Goal: Information Seeking & Learning: Learn about a topic

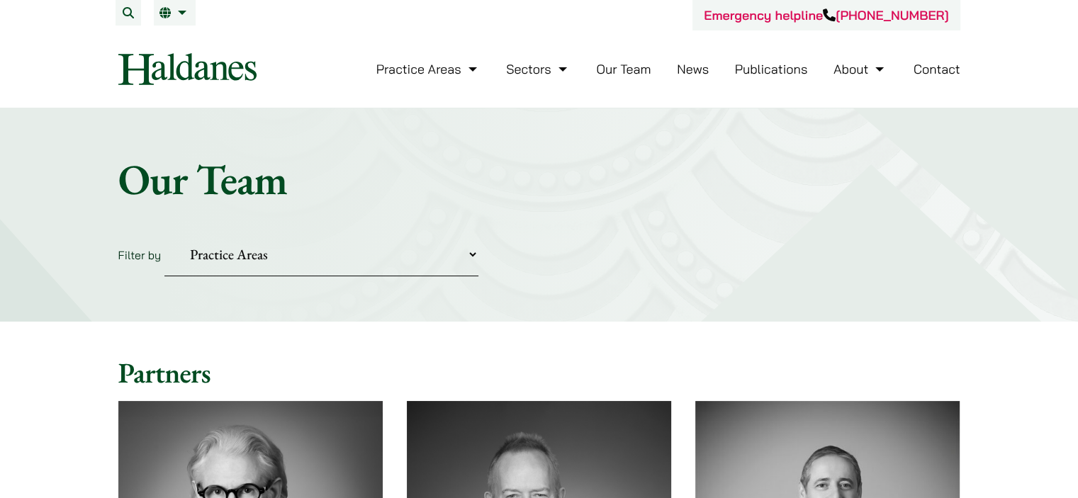
click at [757, 74] on link "Publications" at bounding box center [771, 69] width 73 height 16
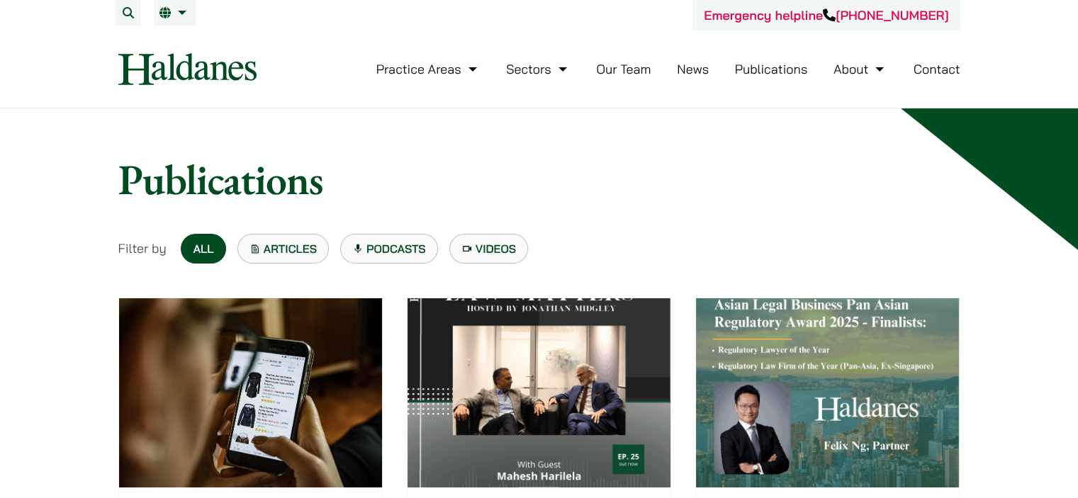
click at [691, 73] on link "News" at bounding box center [693, 69] width 32 height 16
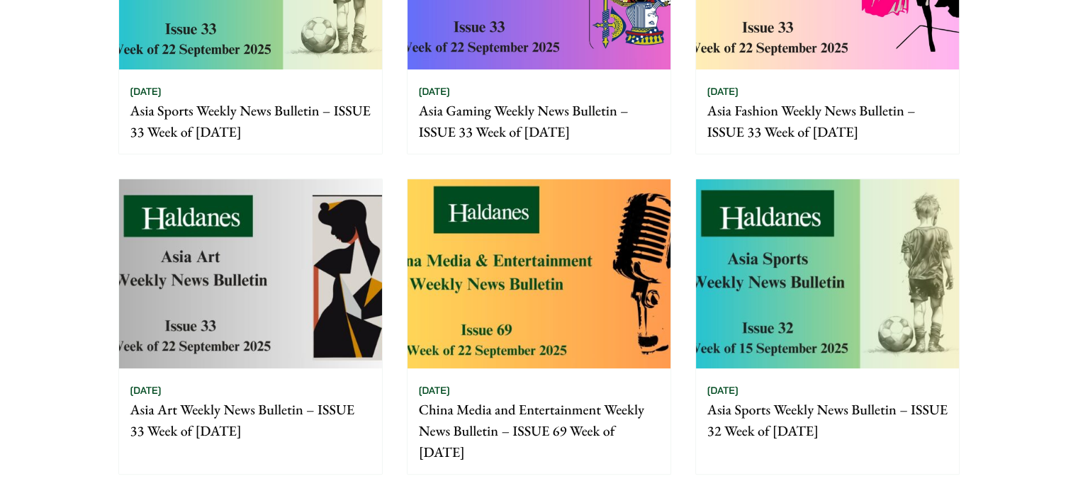
scroll to position [354, 0]
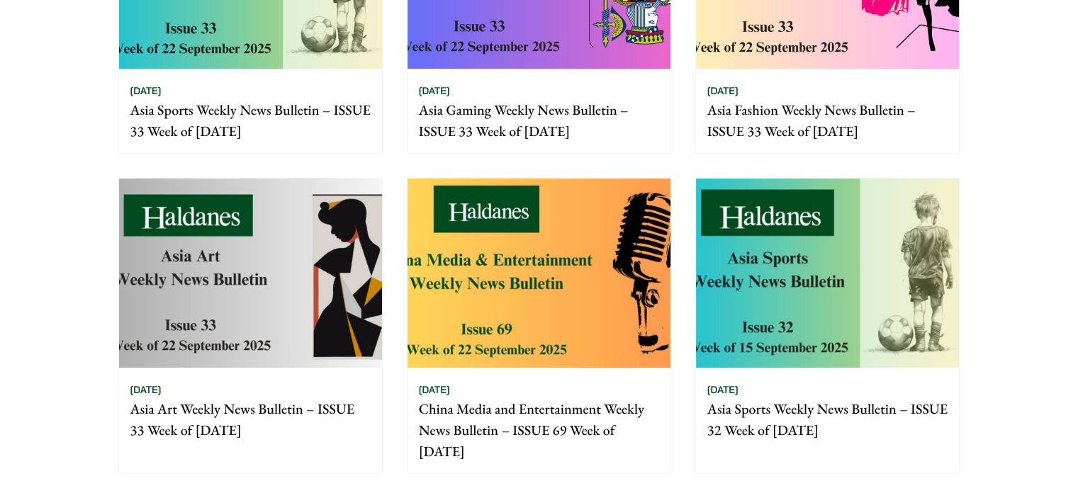
click at [312, 328] on img at bounding box center [250, 273] width 263 height 189
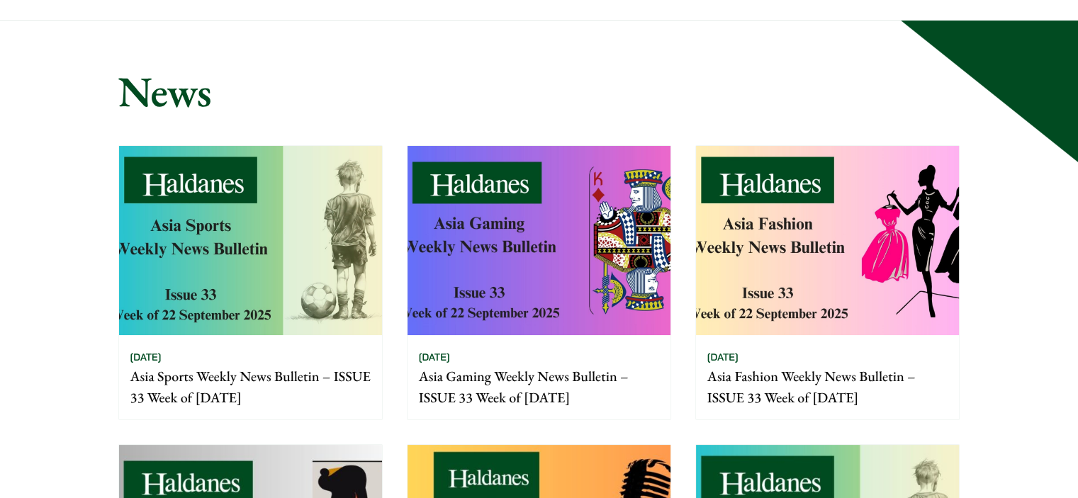
scroll to position [0, 0]
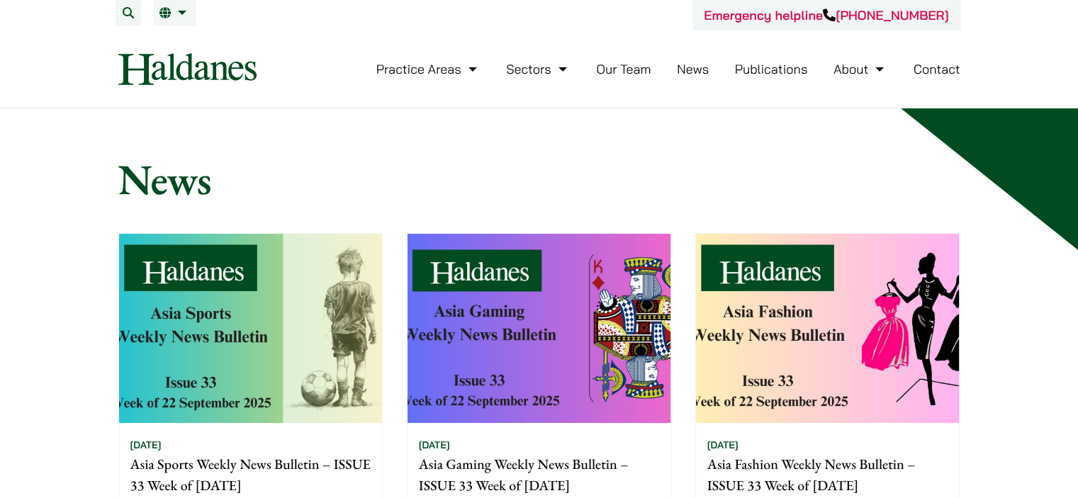
click at [625, 76] on link "Our Team" at bounding box center [623, 69] width 55 height 16
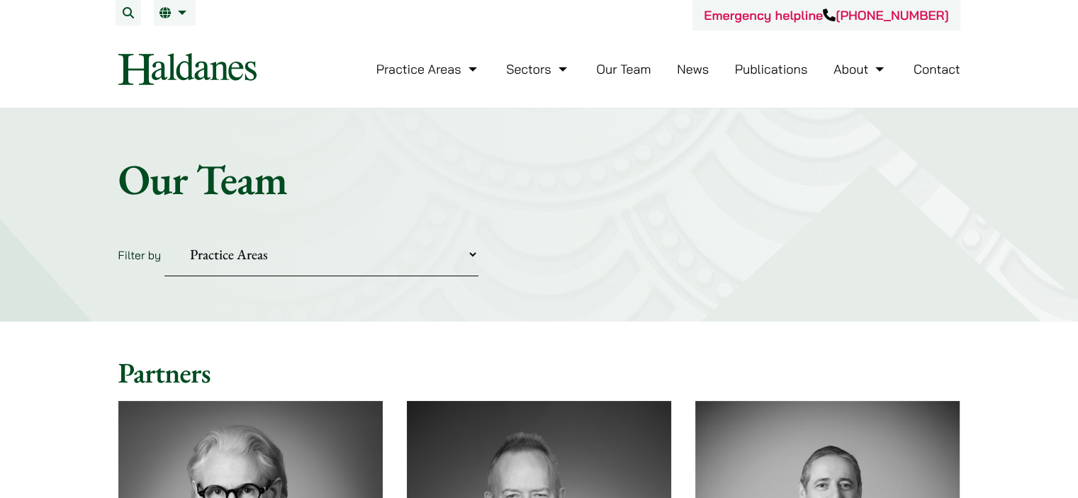
click at [769, 72] on link "Publications" at bounding box center [771, 69] width 73 height 16
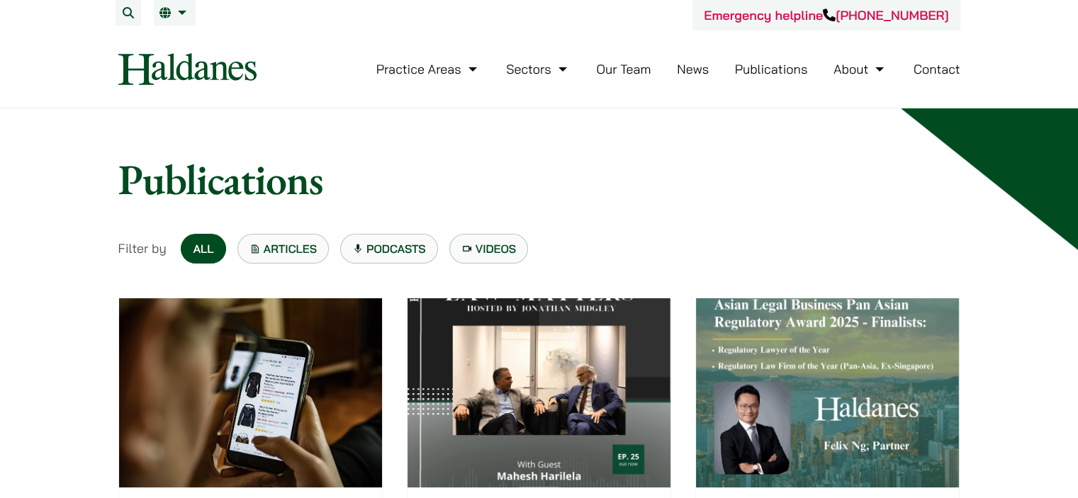
click at [953, 70] on link "Contact" at bounding box center [937, 69] width 47 height 16
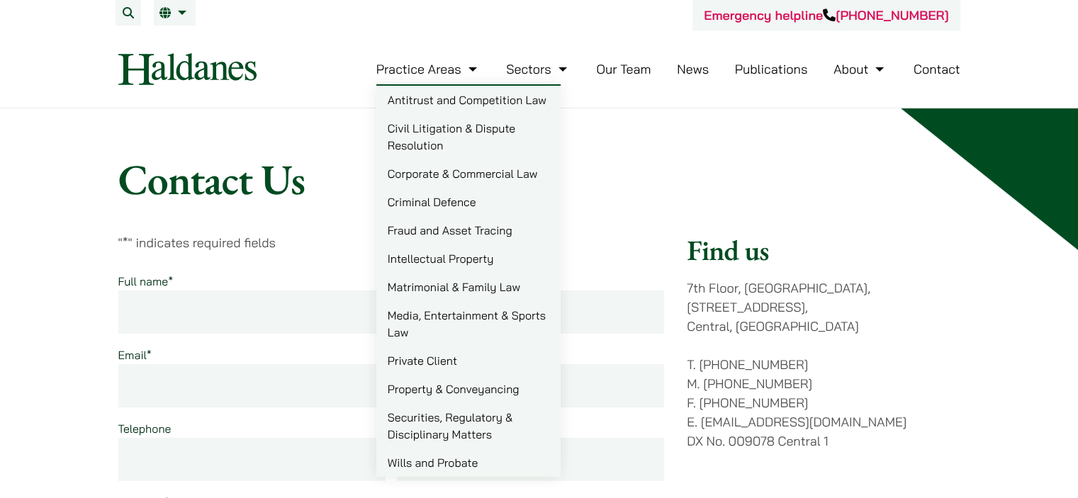
click at [462, 461] on link "Wills and Probate" at bounding box center [468, 463] width 184 height 28
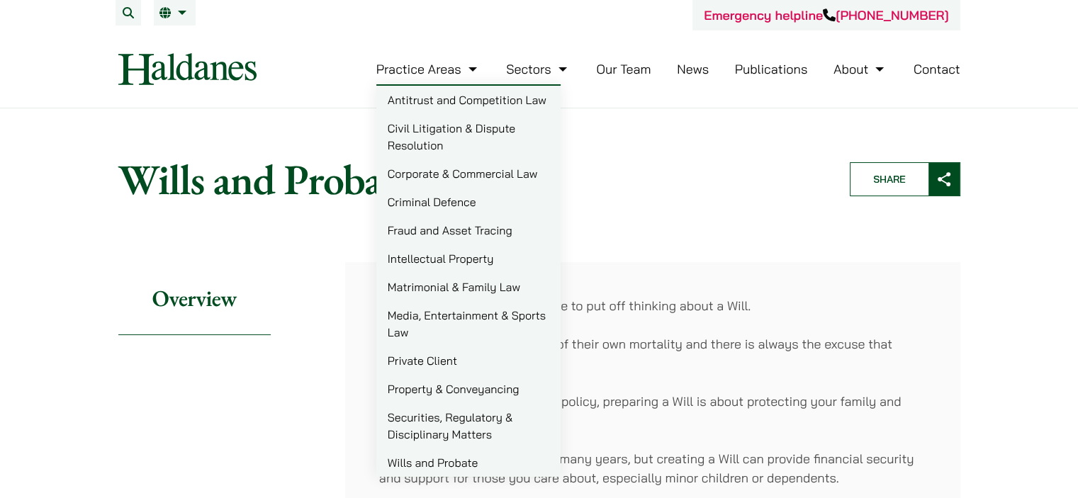
click at [449, 74] on link "Practice Areas" at bounding box center [428, 69] width 104 height 16
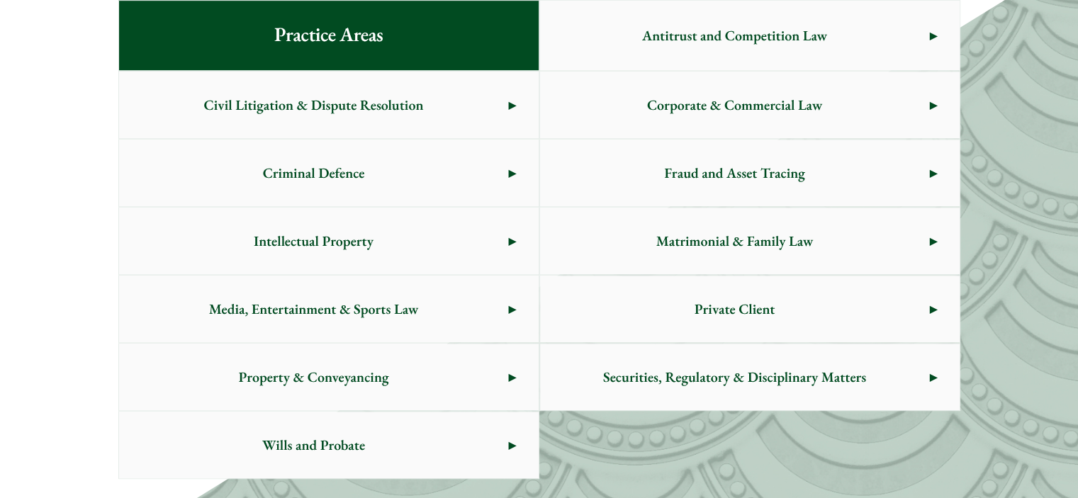
scroll to position [798, 0]
click at [769, 250] on span "Matrimonial & Family Law" at bounding box center [735, 241] width 390 height 67
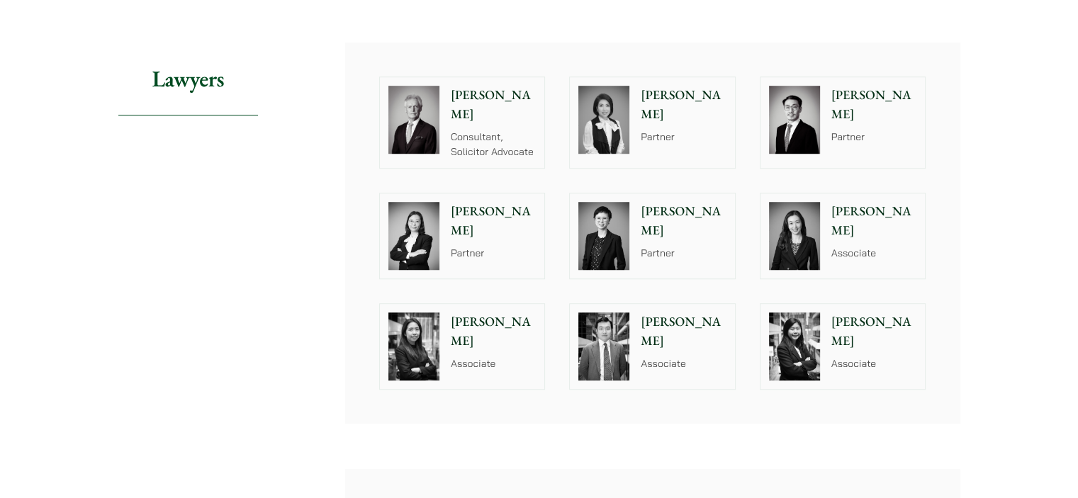
scroll to position [1046, 0]
